Goal: Information Seeking & Learning: Find specific fact

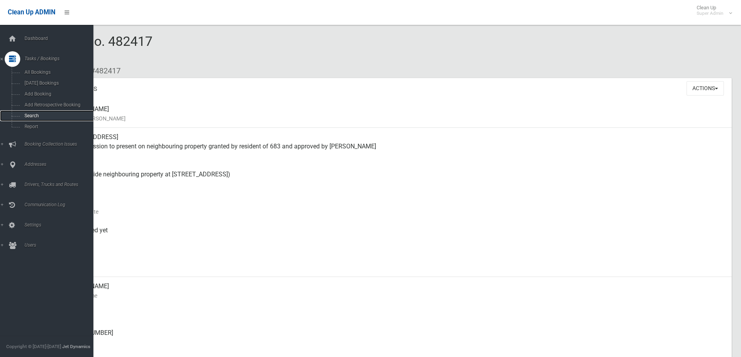
click at [28, 114] on span "Search" at bounding box center [57, 115] width 70 height 5
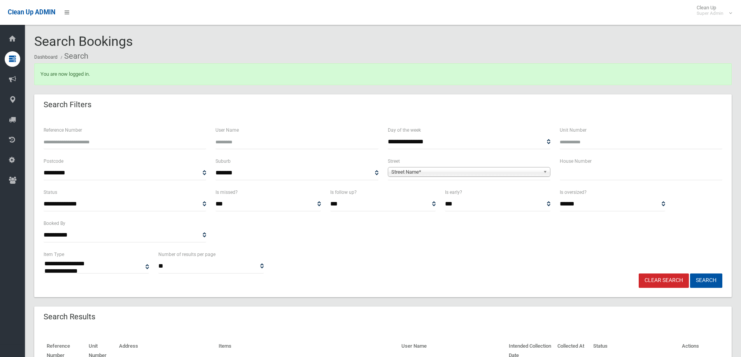
select select
click at [583, 174] on input "text" at bounding box center [640, 173] width 163 height 14
type input "***"
click at [437, 173] on span "Street Name*" at bounding box center [465, 172] width 149 height 9
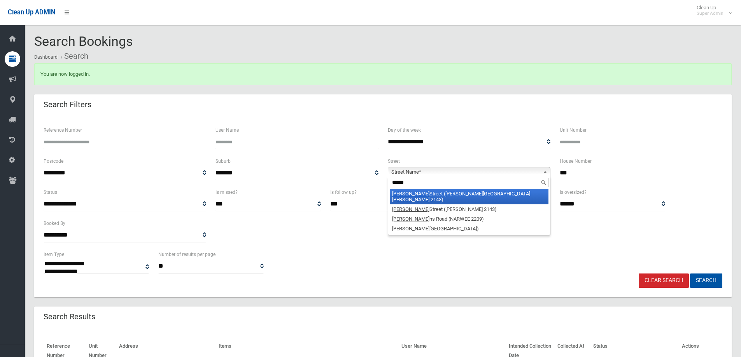
type input "*******"
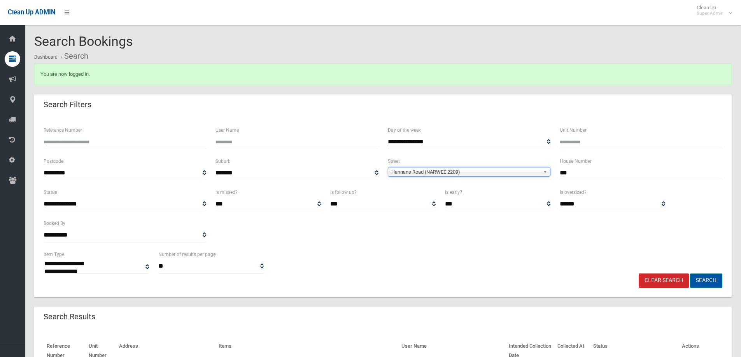
click at [707, 280] on button "Search" at bounding box center [706, 281] width 32 height 14
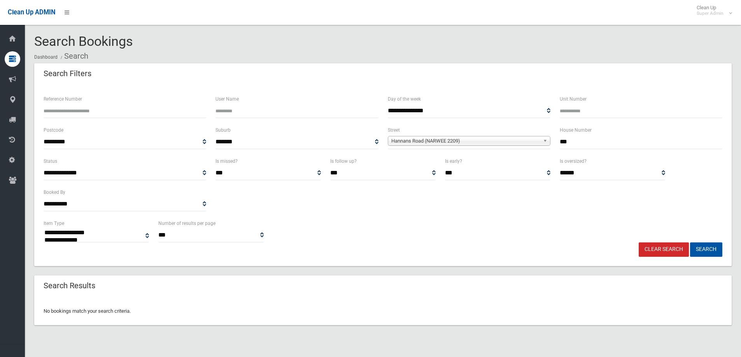
select select
click at [570, 143] on input "***" at bounding box center [640, 142] width 163 height 14
type input "*******"
click at [690, 243] on button "Search" at bounding box center [706, 250] width 32 height 14
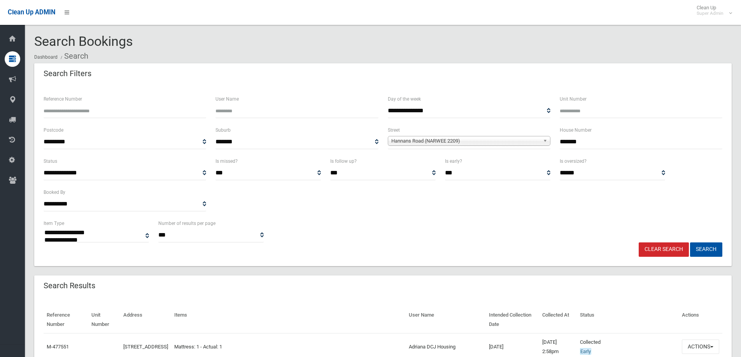
select select
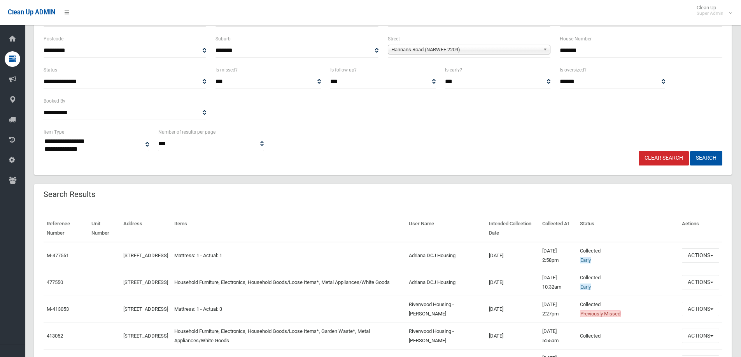
scroll to position [117, 0]
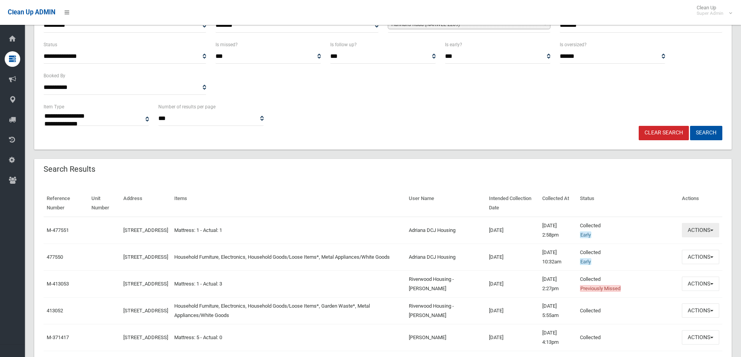
click at [696, 229] on button "Actions" at bounding box center [700, 230] width 37 height 14
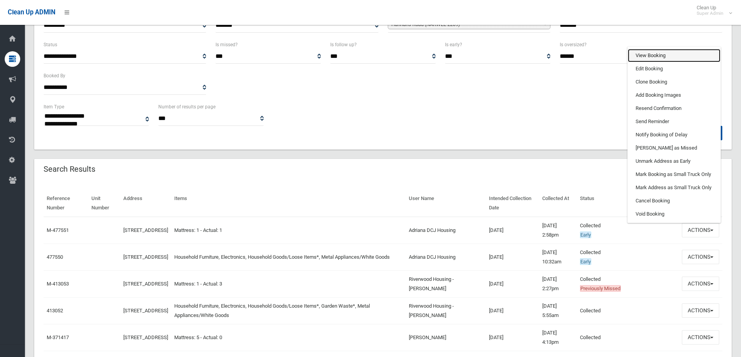
click at [647, 55] on link "View Booking" at bounding box center [674, 55] width 93 height 13
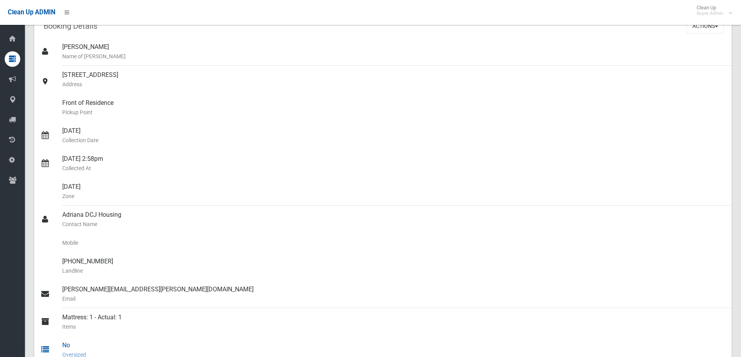
scroll to position [78, 0]
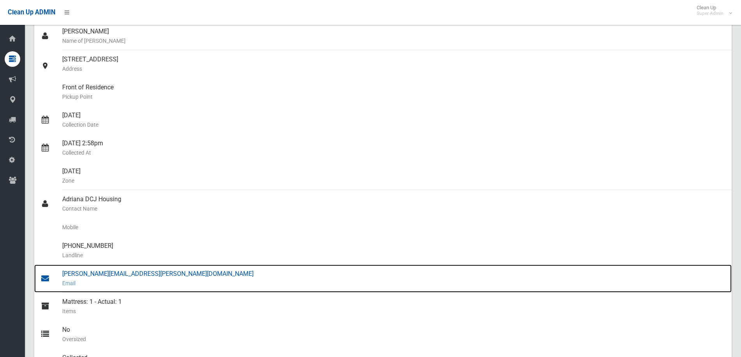
click at [104, 273] on div "[PERSON_NAME][EMAIL_ADDRESS][PERSON_NAME][DOMAIN_NAME] Email" at bounding box center [393, 279] width 663 height 28
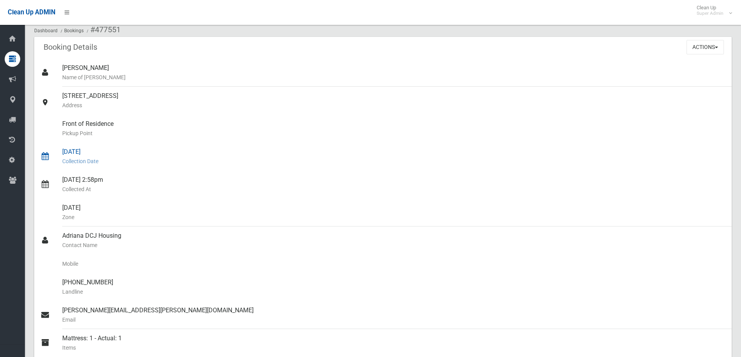
scroll to position [0, 0]
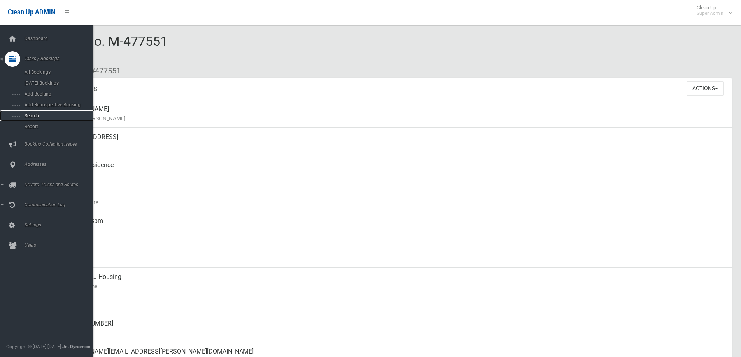
click at [33, 116] on span "Search" at bounding box center [57, 115] width 70 height 5
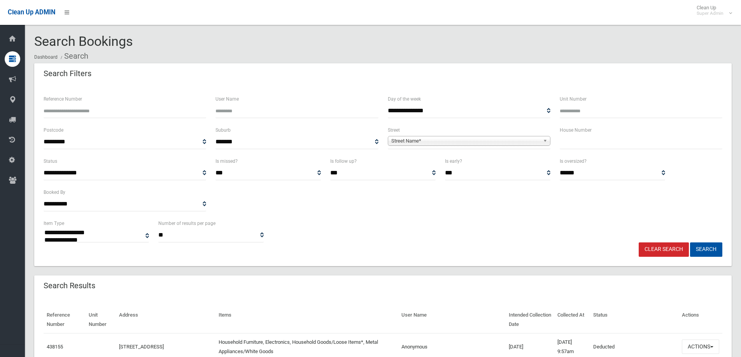
select select
click at [562, 141] on input "text" at bounding box center [640, 142] width 163 height 14
type input "***"
click at [423, 142] on span "Street Name*" at bounding box center [465, 140] width 149 height 9
type input "*******"
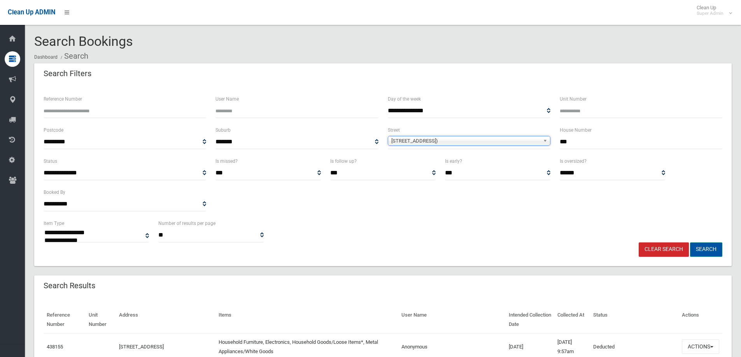
click at [707, 247] on button "Search" at bounding box center [706, 250] width 32 height 14
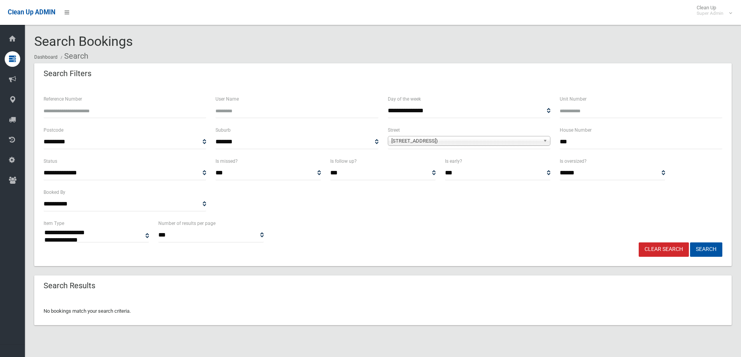
select select
click at [407, 140] on span "[STREET_ADDRESS])" at bounding box center [465, 140] width 149 height 9
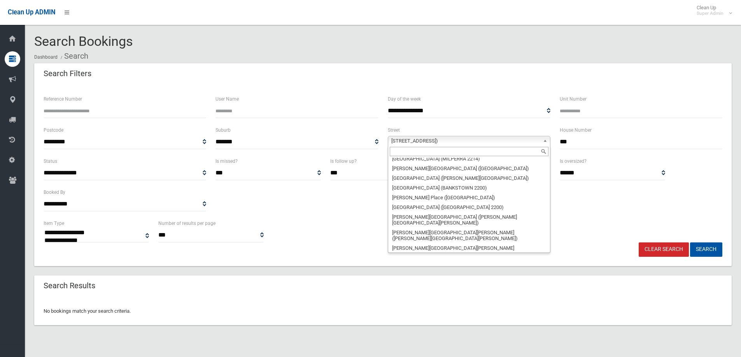
scroll to position [4617, 0]
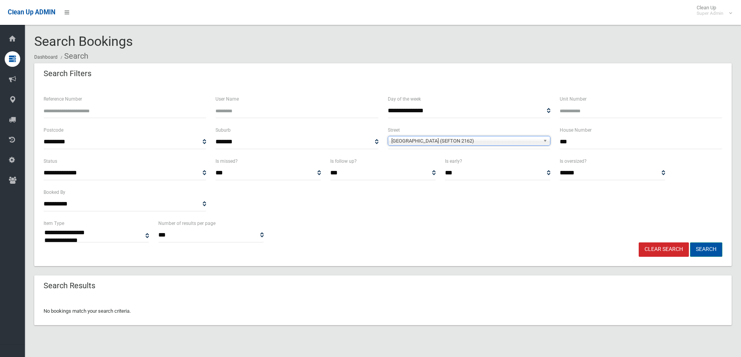
click at [715, 248] on button "Search" at bounding box center [706, 250] width 32 height 14
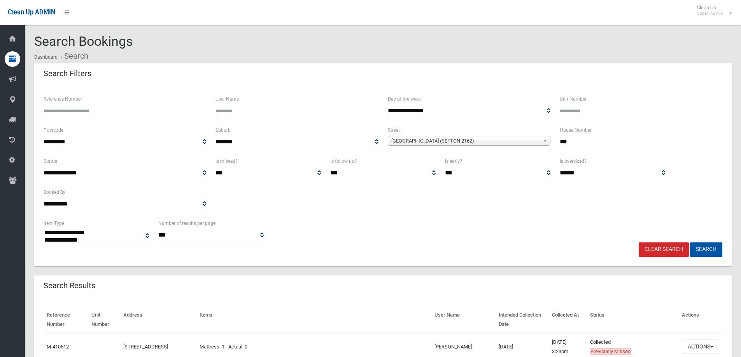
select select
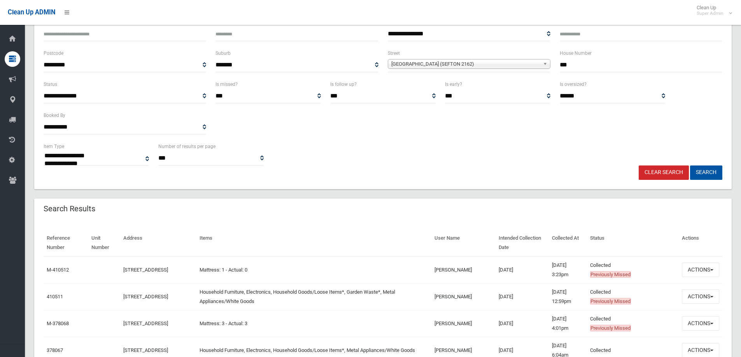
scroll to position [78, 0]
click at [699, 268] on button "Actions" at bounding box center [700, 269] width 37 height 14
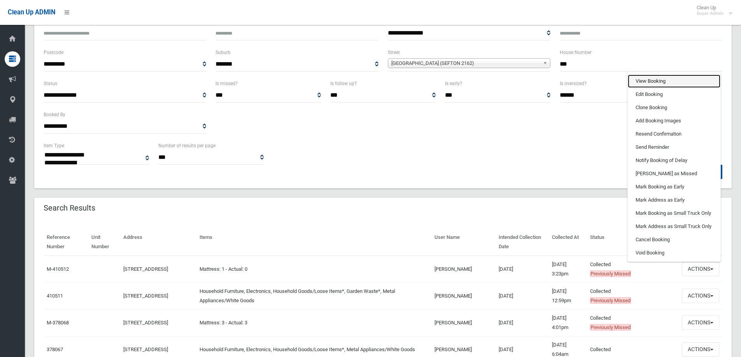
click at [644, 79] on link "View Booking" at bounding box center [674, 81] width 93 height 13
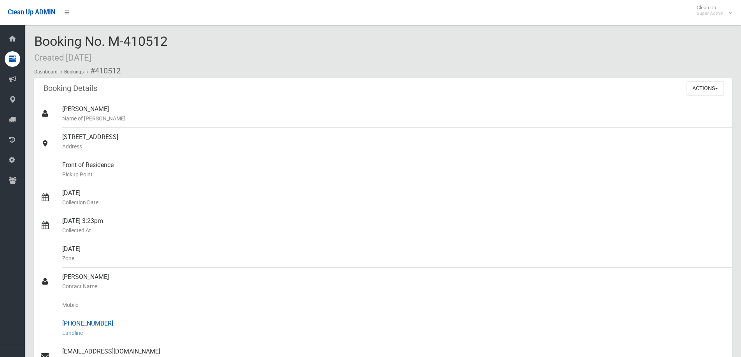
drag, startPoint x: 75, startPoint y: 322, endPoint x: 89, endPoint y: 322, distance: 13.6
click at [121, 323] on div "[PHONE_NUMBER] Landline" at bounding box center [393, 329] width 663 height 28
copy div "9645 6699"
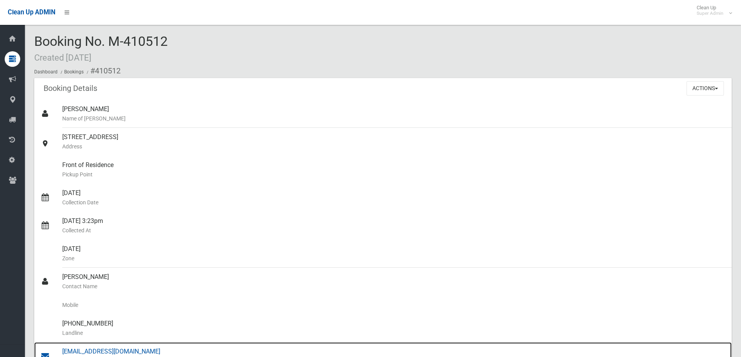
click at [94, 352] on div "info@wstcstrata.com Email" at bounding box center [393, 357] width 663 height 28
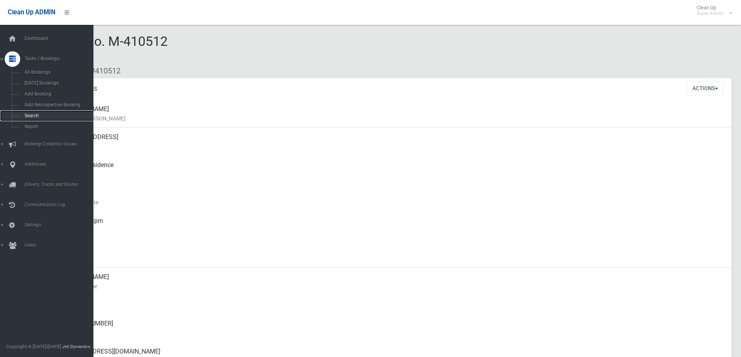
click at [31, 116] on span "Search" at bounding box center [57, 115] width 70 height 5
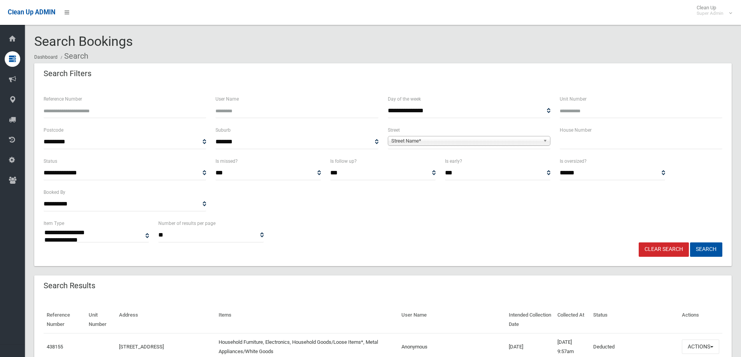
select select
click at [588, 138] on input "text" at bounding box center [640, 142] width 163 height 14
type input "**"
click at [407, 140] on span "Street Name*" at bounding box center [465, 140] width 149 height 9
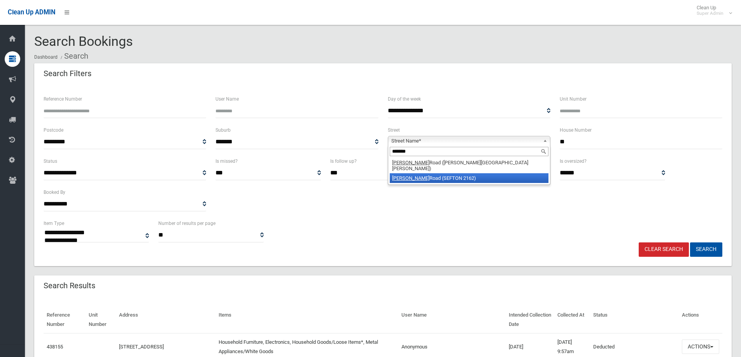
type input "*******"
click at [413, 173] on li "Waldron Road (SEFTON 2162)" at bounding box center [469, 178] width 159 height 10
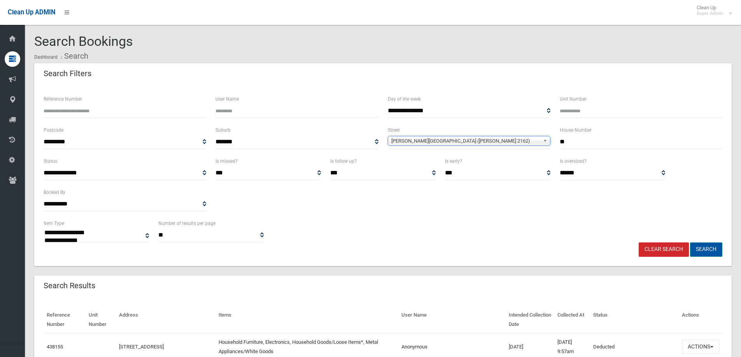
click at [711, 248] on button "Search" at bounding box center [706, 250] width 32 height 14
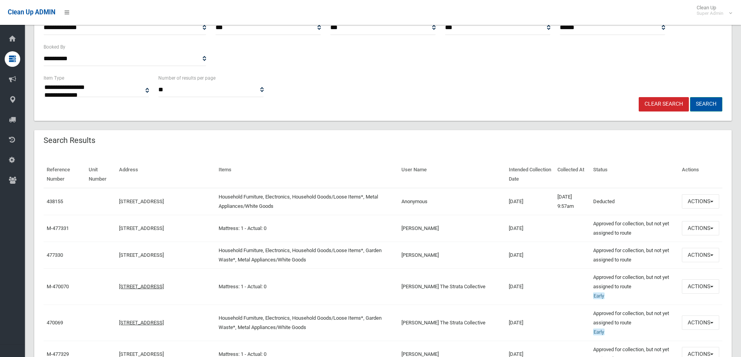
scroll to position [156, 0]
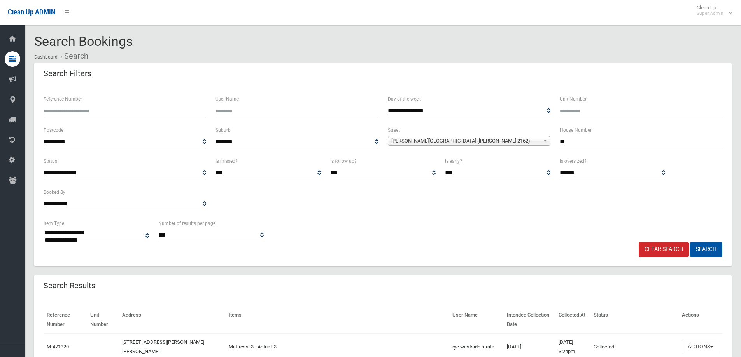
select select
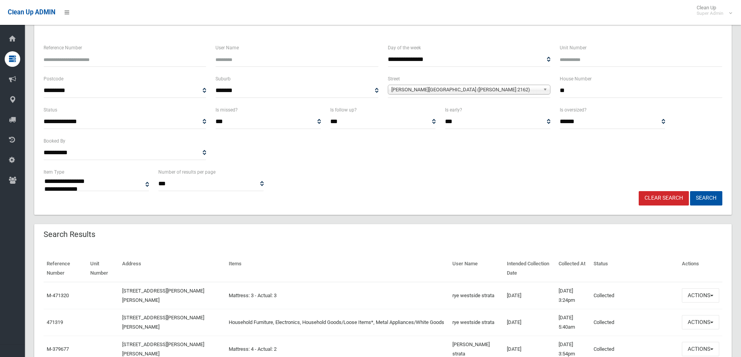
scroll to position [117, 0]
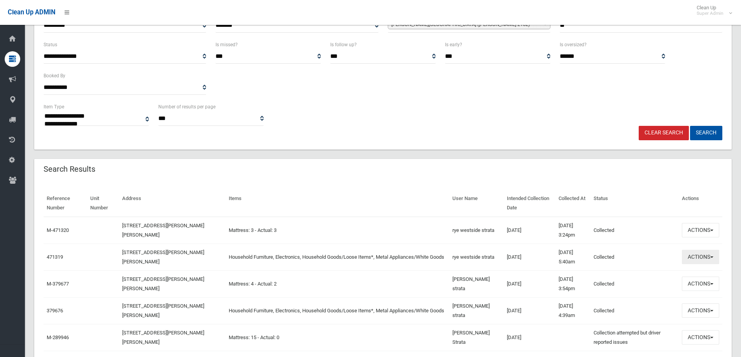
click at [699, 255] on button "Actions" at bounding box center [700, 257] width 37 height 14
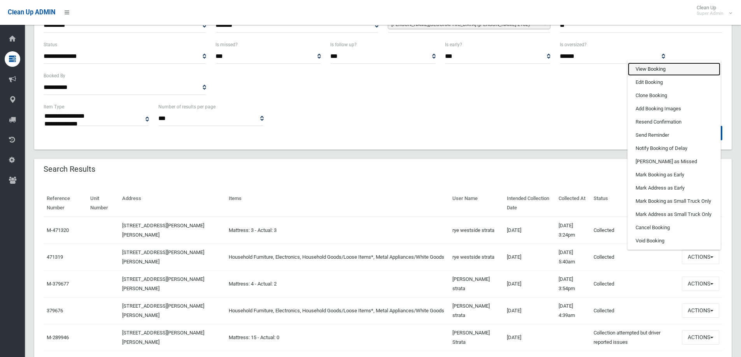
click at [649, 68] on link "View Booking" at bounding box center [674, 69] width 93 height 13
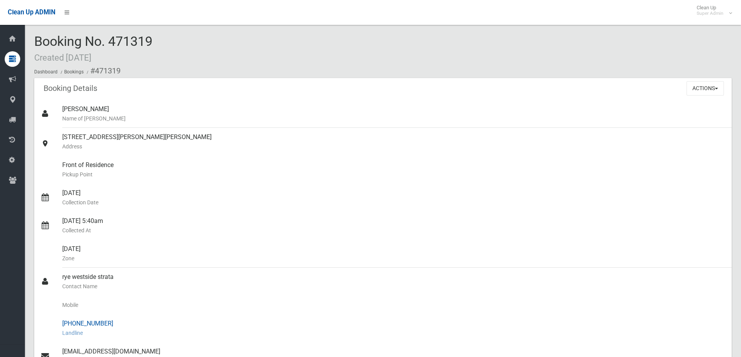
drag, startPoint x: 76, startPoint y: 323, endPoint x: 114, endPoint y: 323, distance: 38.1
click at [114, 323] on div "[PHONE_NUMBER] Landline" at bounding box center [393, 329] width 663 height 28
copy div "9791 9933"
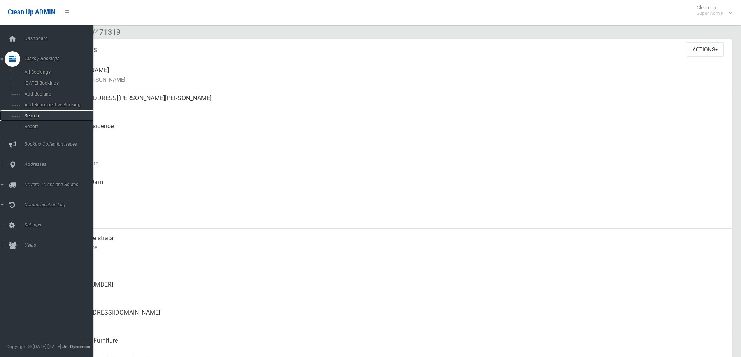
click at [26, 114] on span "Search" at bounding box center [57, 115] width 70 height 5
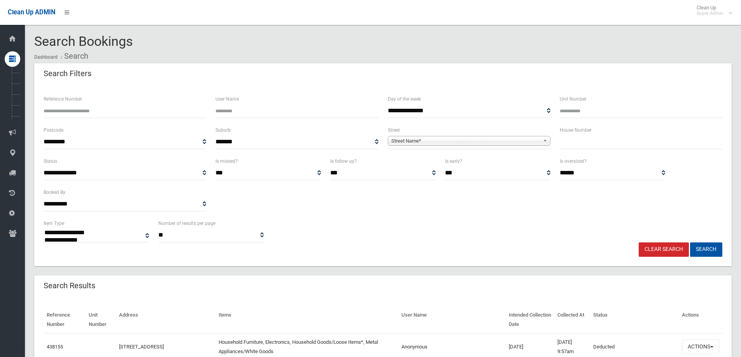
select select
click at [579, 135] on input "text" at bounding box center [640, 142] width 163 height 14
type input "***"
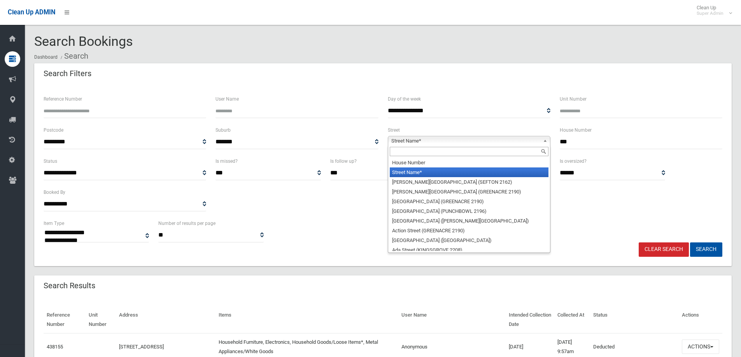
click at [403, 143] on span "Street Name*" at bounding box center [465, 140] width 149 height 9
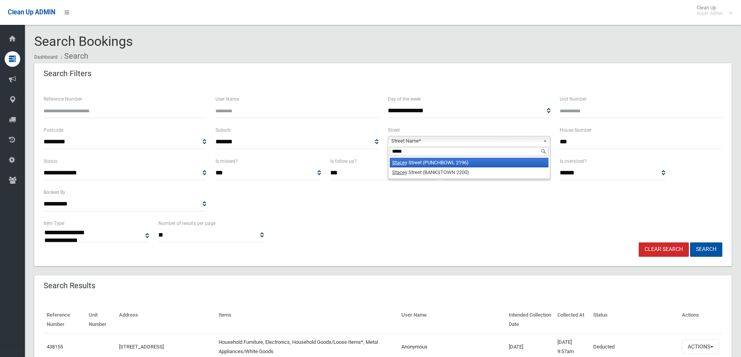
type input "******"
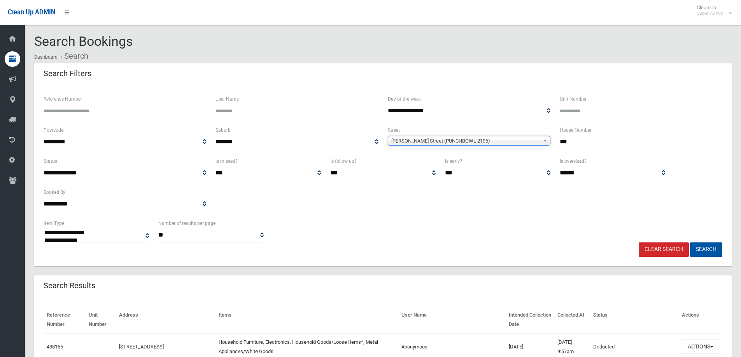
click at [403, 143] on span "[PERSON_NAME] Street (PUNCHBOWL 2196)" at bounding box center [465, 140] width 149 height 9
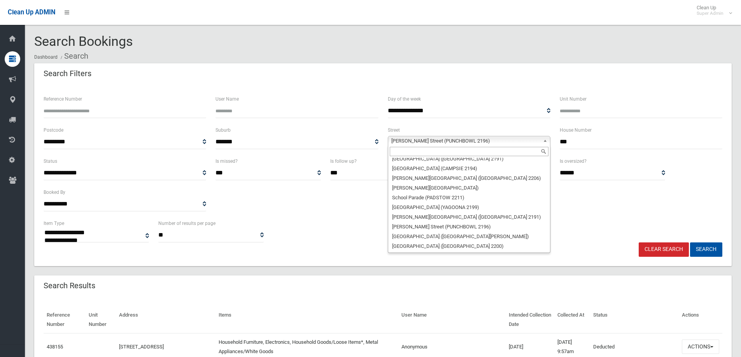
scroll to position [19060, 0]
click at [409, 138] on span "Stanley Street (BANKSTOWN 2200)" at bounding box center [465, 140] width 149 height 9
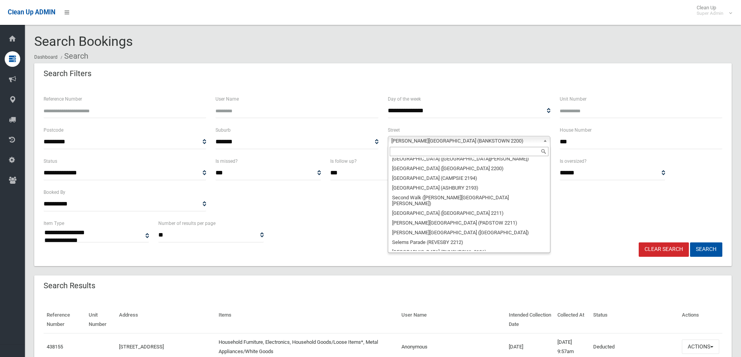
scroll to position [19177, 0]
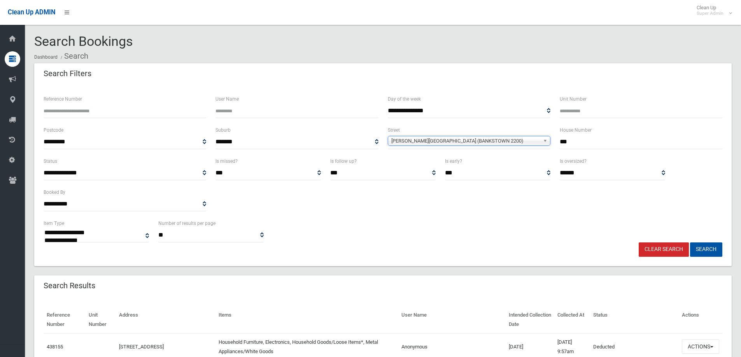
click at [409, 141] on span "Stanley Street (BANKSTOWN 2200)" at bounding box center [465, 140] width 149 height 9
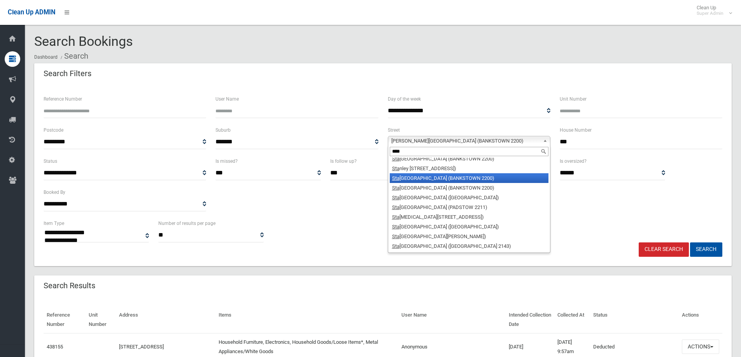
scroll to position [0, 0]
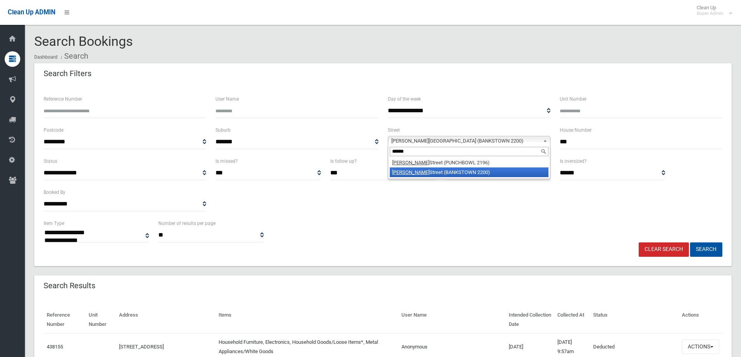
type input "******"
click at [418, 170] on li "Stacey Street (BANKSTOWN 2200)" at bounding box center [469, 173] width 159 height 10
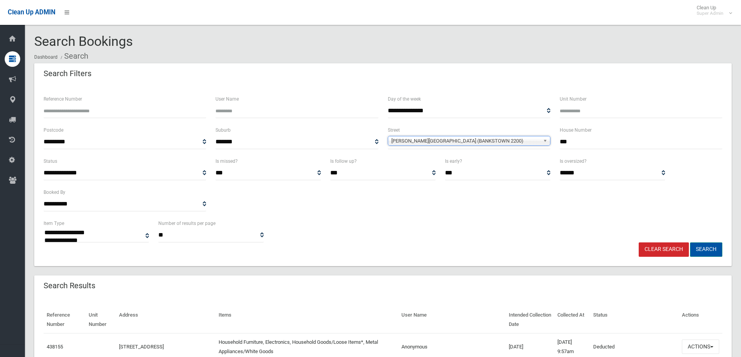
click at [713, 248] on button "Search" at bounding box center [706, 250] width 32 height 14
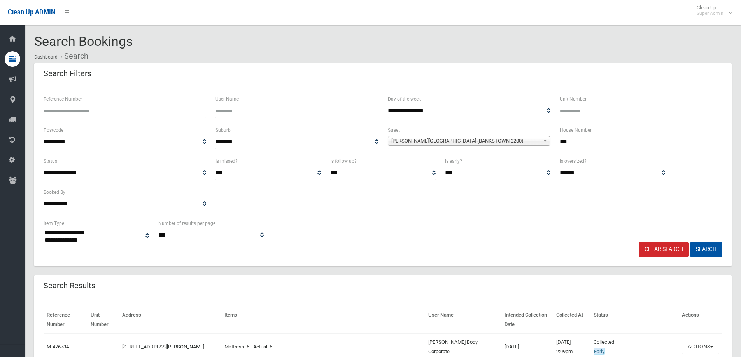
select select
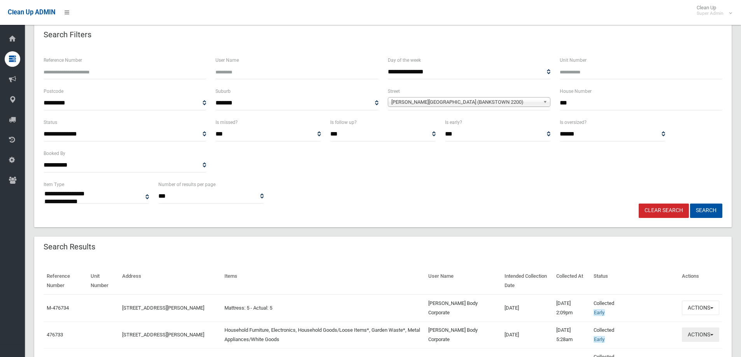
click at [698, 334] on button "Actions" at bounding box center [700, 335] width 37 height 14
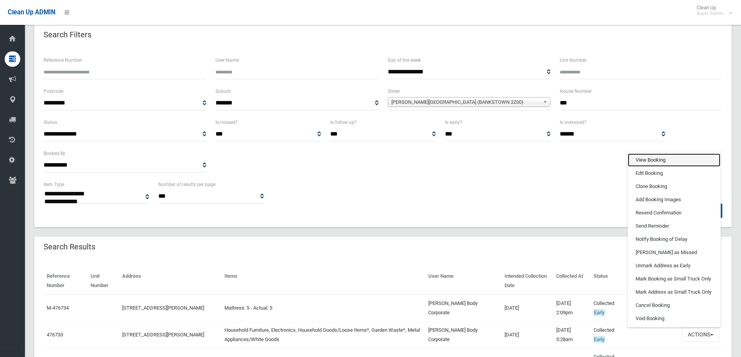
click at [643, 161] on link "View Booking" at bounding box center [674, 160] width 93 height 13
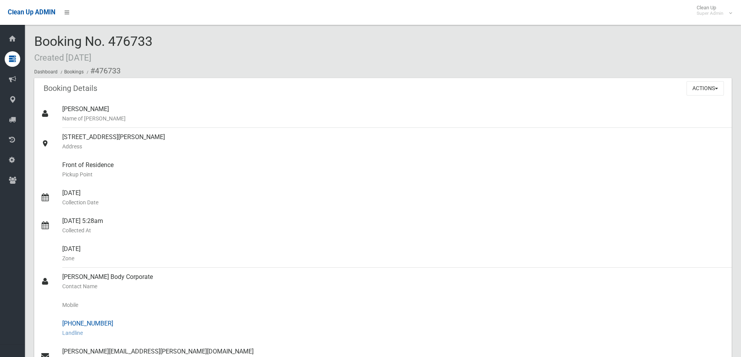
drag, startPoint x: 74, startPoint y: 322, endPoint x: 107, endPoint y: 321, distance: 32.7
click at [107, 321] on div "[PHONE_NUMBER] Landline" at bounding box center [393, 329] width 663 height 28
copy div "9727 6088"
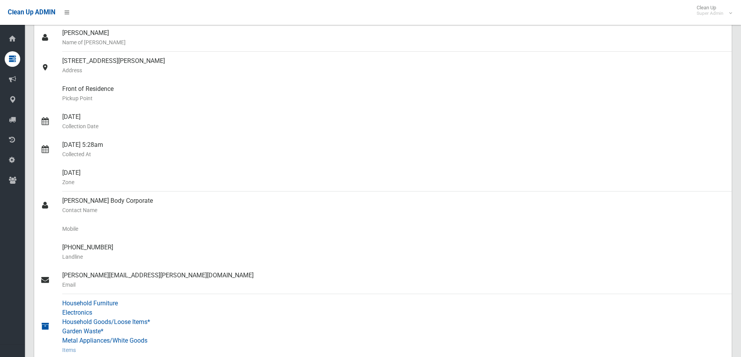
scroll to position [79, 0]
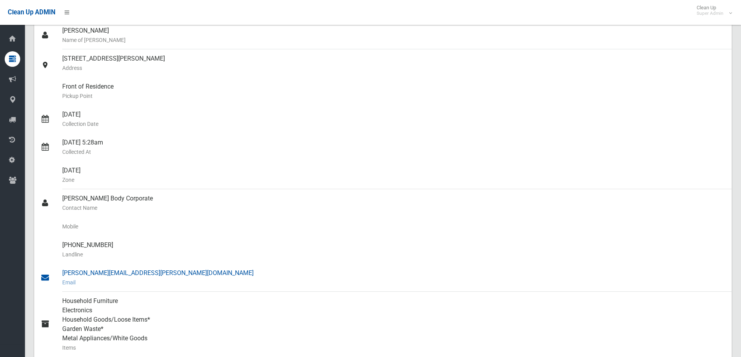
drag, startPoint x: 61, startPoint y: 276, endPoint x: 184, endPoint y: 273, distance: 122.1
click at [184, 273] on ul "Asilia Karagiannis Name of Booker 274 Stacey Street, BANKSTOWN NSW 2200 Address…" at bounding box center [382, 231] width 697 height 420
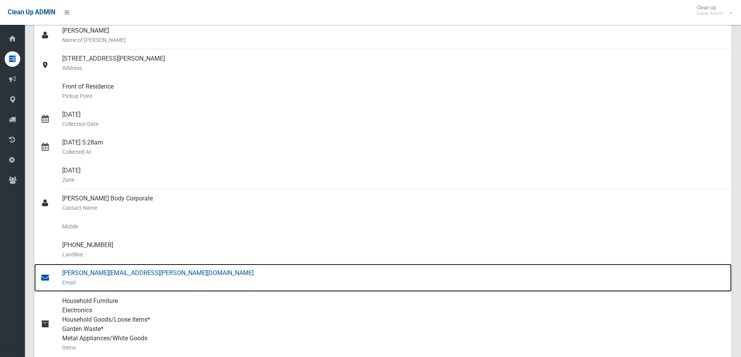
copy ul "Nick Ace Body Corporate Contact Name Mobile (02) 9727 6088 Landline nick.stamos…"
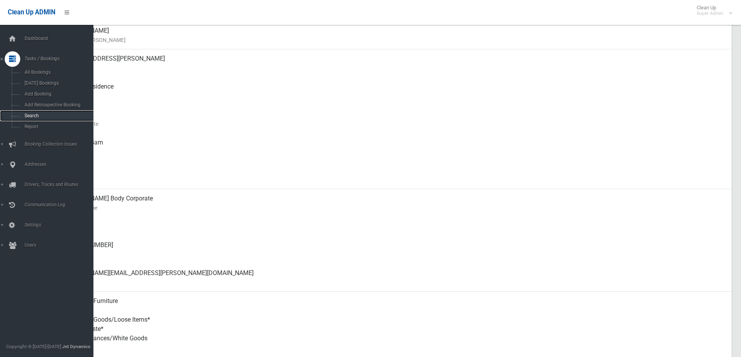
click at [32, 114] on span "Search" at bounding box center [57, 115] width 70 height 5
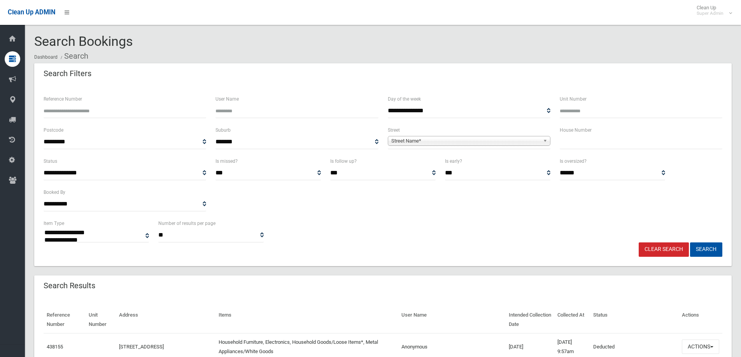
select select
click at [586, 143] on input "text" at bounding box center [640, 142] width 163 height 14
type input "**"
click at [440, 143] on span "Street Name*" at bounding box center [465, 140] width 149 height 9
type input "********"
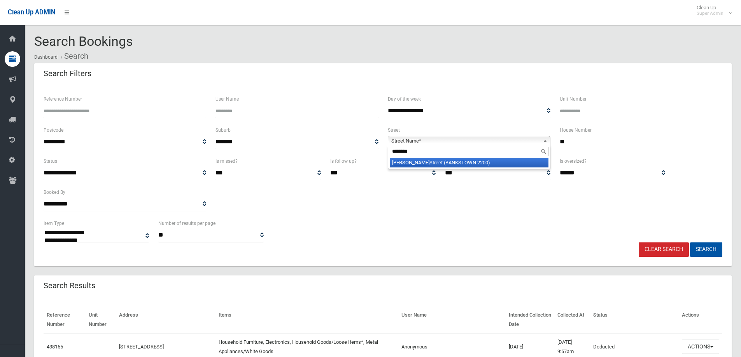
click at [441, 163] on li "Marshall Street (BANKSTOWN 2200)" at bounding box center [469, 163] width 159 height 10
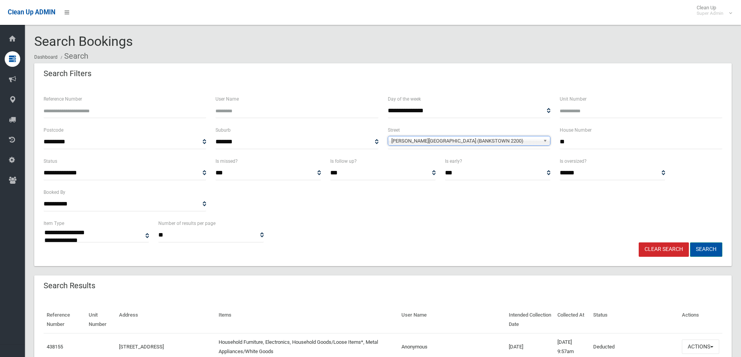
click at [708, 248] on button "Search" at bounding box center [706, 250] width 32 height 14
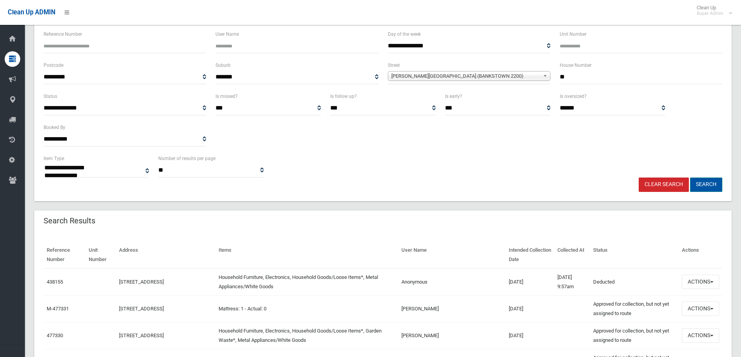
scroll to position [78, 0]
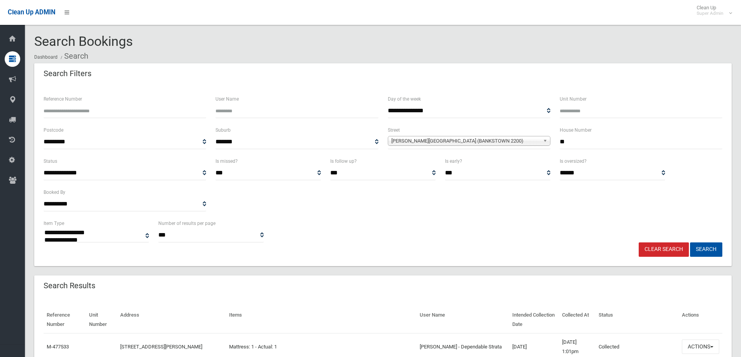
select select
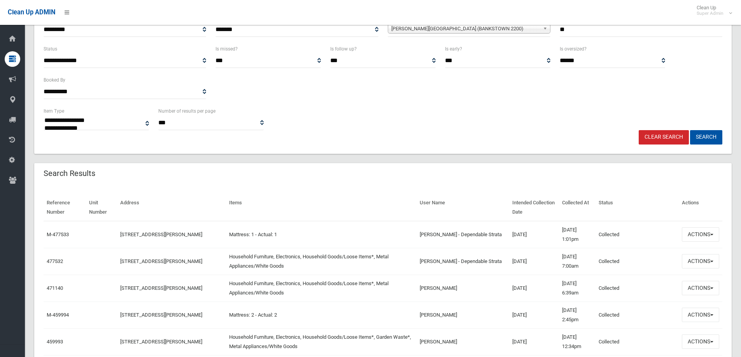
scroll to position [117, 0]
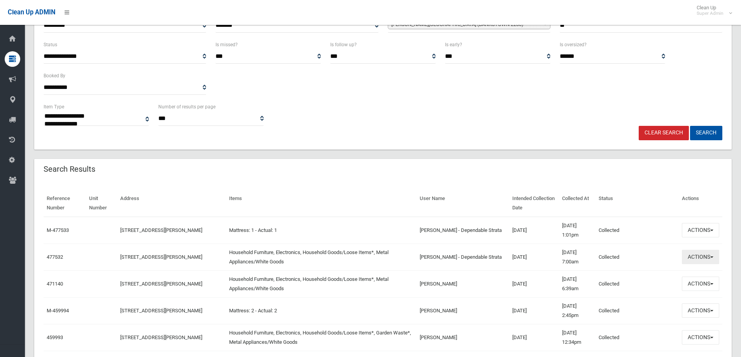
click at [697, 256] on button "Actions" at bounding box center [700, 257] width 37 height 14
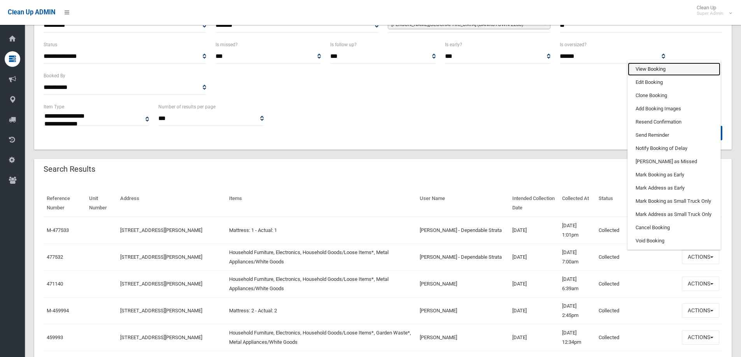
click at [645, 71] on link "View Booking" at bounding box center [674, 69] width 93 height 13
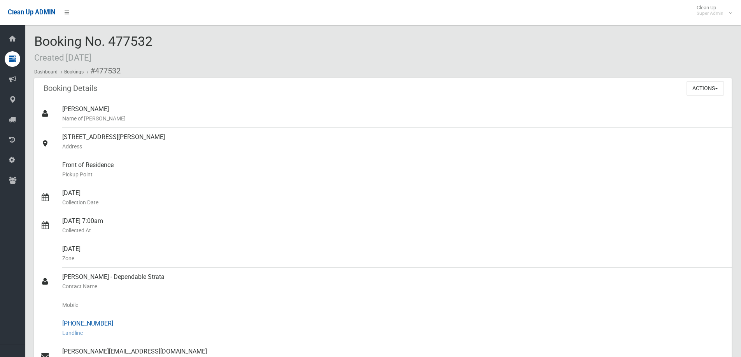
drag, startPoint x: 82, startPoint y: 323, endPoint x: 113, endPoint y: 322, distance: 31.1
click at [113, 322] on div "[PHONE_NUMBER] Landline" at bounding box center [393, 329] width 663 height 28
drag, startPoint x: 98, startPoint y: 322, endPoint x: 121, endPoint y: 235, distance: 90.0
click at [120, 233] on small "Collected At" at bounding box center [393, 230] width 663 height 9
drag, startPoint x: 74, startPoint y: 323, endPoint x: 107, endPoint y: 320, distance: 33.5
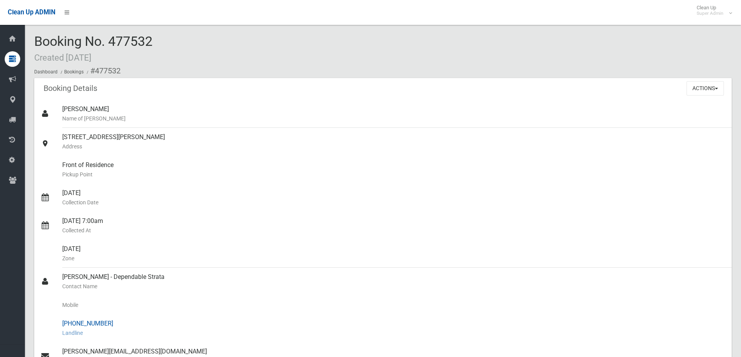
click at [107, 320] on div "[PHONE_NUMBER] Landline" at bounding box center [393, 329] width 663 height 28
copy div "8065 6266"
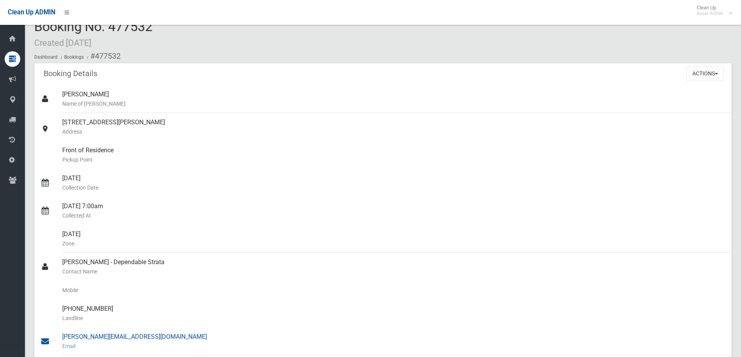
scroll to position [17, 0]
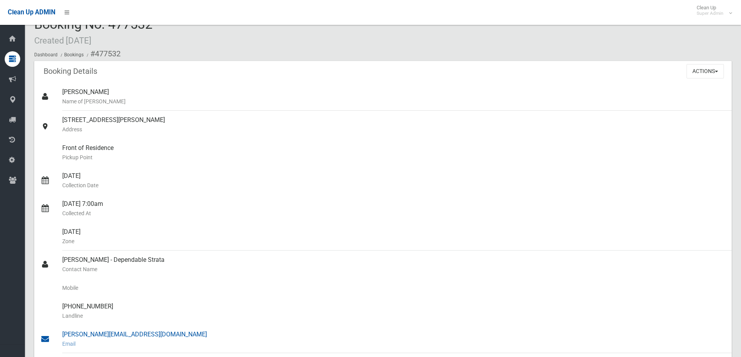
drag, startPoint x: 63, startPoint y: 276, endPoint x: 164, endPoint y: 336, distance: 117.3
click at [164, 336] on ul "[PERSON_NAME] Name of [PERSON_NAME] [STREET_ADDRESS][PERSON_NAME] Address Front…" at bounding box center [382, 288] width 697 height 411
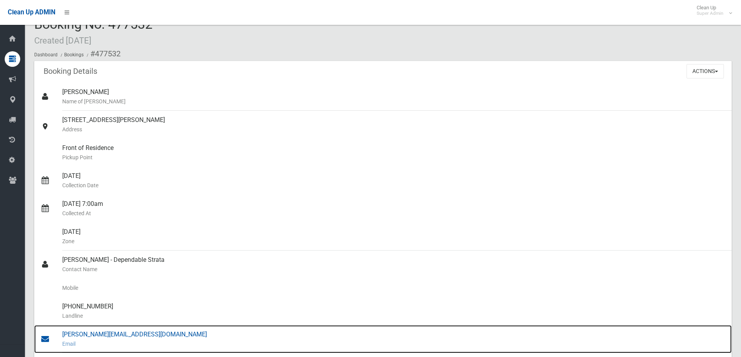
copy ul "[PERSON_NAME] - Dependable Strata Contact Name Mobile [PHONE_NUMBER] Landline […"
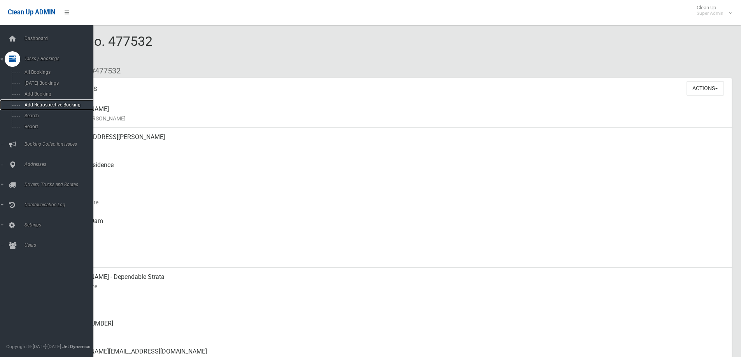
click at [37, 110] on link "Add Retrospective Booking" at bounding box center [49, 105] width 99 height 11
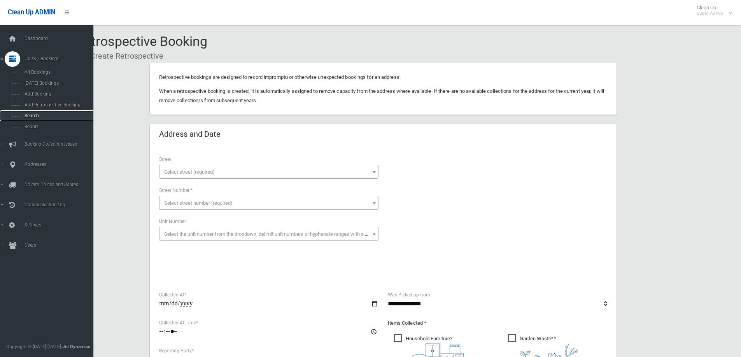
click at [31, 114] on span "Search" at bounding box center [57, 115] width 70 height 5
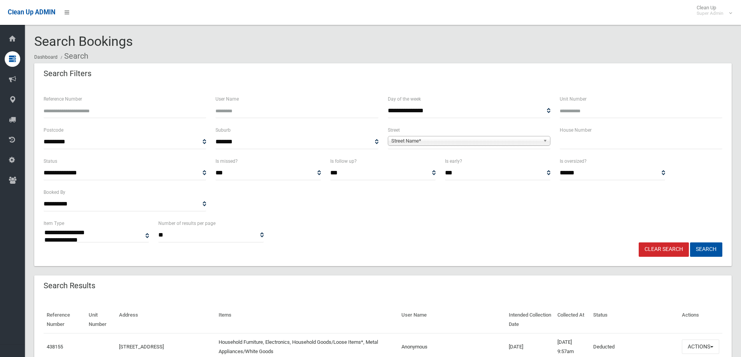
select select
click at [588, 143] on input "text" at bounding box center [640, 142] width 163 height 14
type input "**"
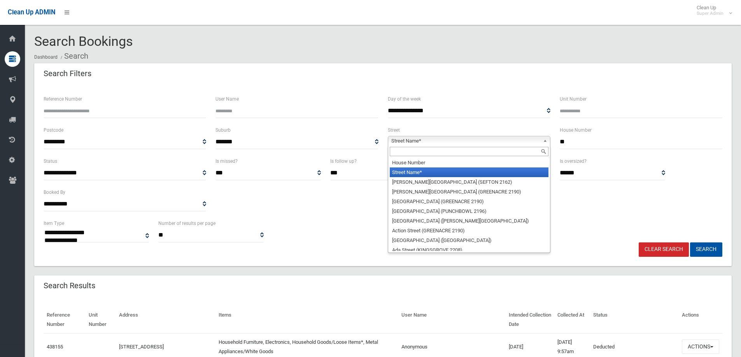
click at [435, 141] on span "Street Name*" at bounding box center [465, 140] width 149 height 9
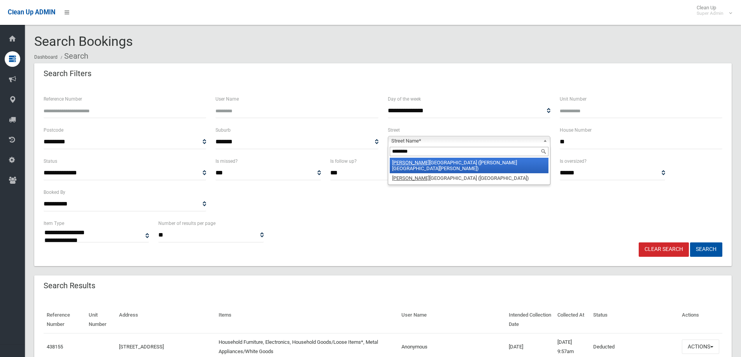
type input "*******"
click at [440, 163] on li "Chester Hill Road (CHESTER HILL 2162)" at bounding box center [469, 166] width 159 height 16
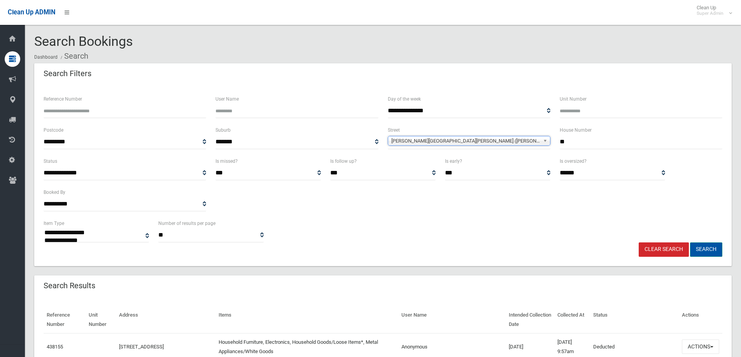
click at [712, 249] on button "Search" at bounding box center [706, 250] width 32 height 14
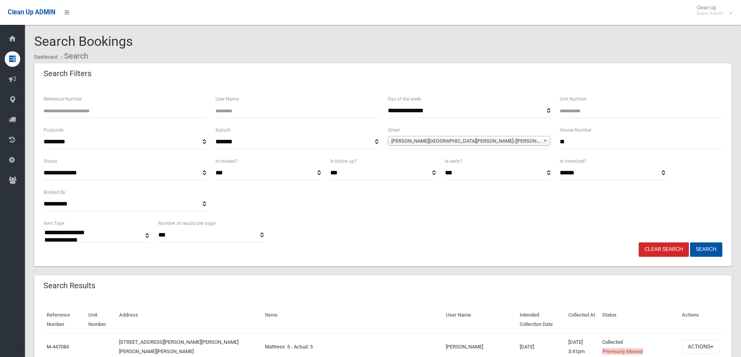
select select
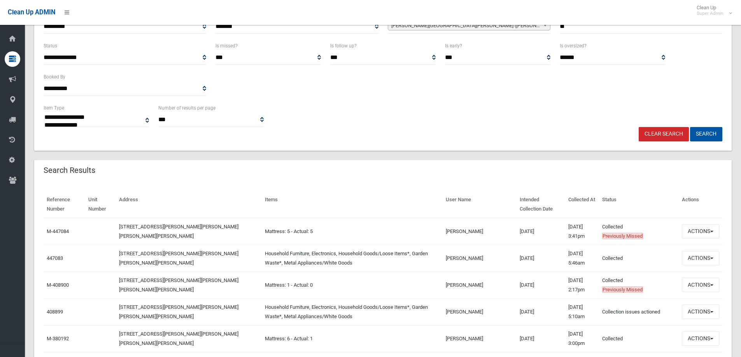
scroll to position [156, 0]
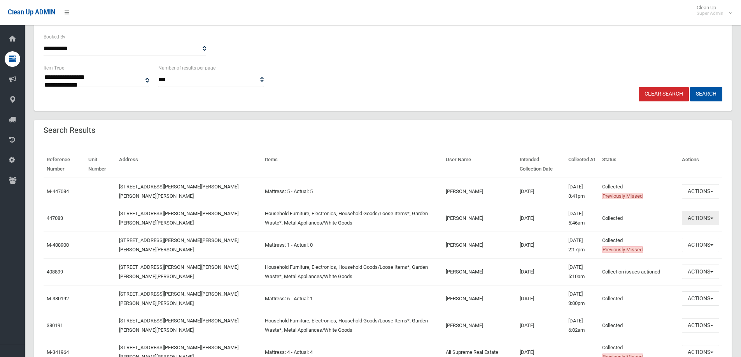
click at [694, 218] on button "Actions" at bounding box center [700, 218] width 37 height 14
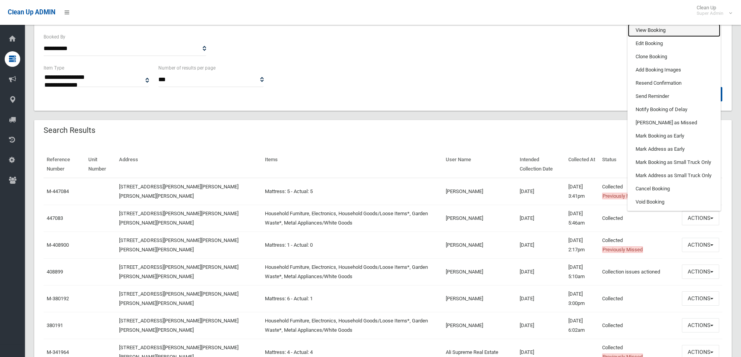
click at [648, 33] on link "View Booking" at bounding box center [674, 30] width 93 height 13
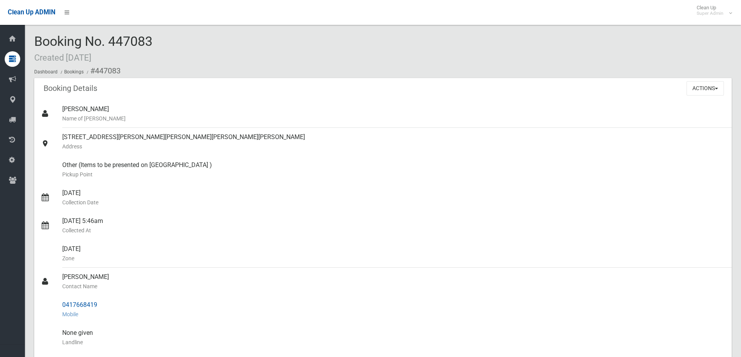
drag, startPoint x: 61, startPoint y: 305, endPoint x: 98, endPoint y: 305, distance: 37.7
click at [98, 305] on link "0417668419 Mobile" at bounding box center [382, 310] width 697 height 28
copy link "0417668419"
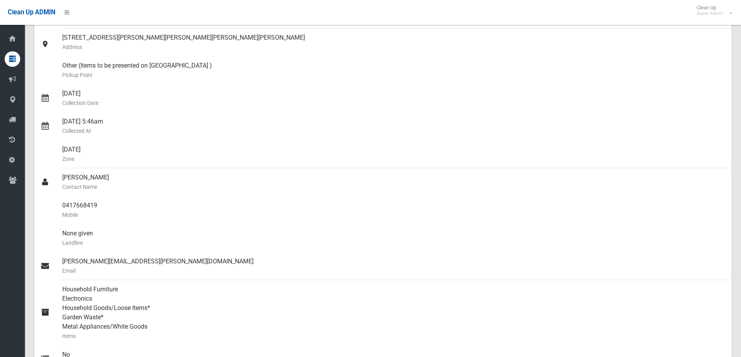
scroll to position [156, 0]
